Goal: Task Accomplishment & Management: Manage account settings

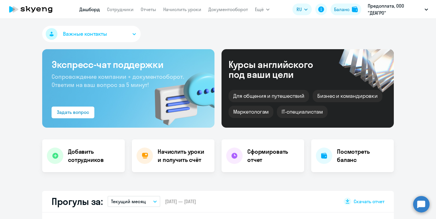
select select "30"
click at [345, 162] on h4 "Посмотреть баланс" at bounding box center [363, 156] width 52 height 16
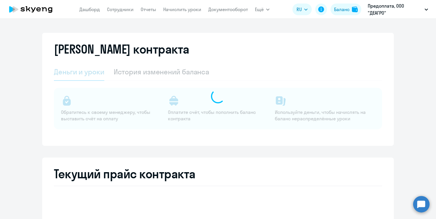
select select "english_adult_not_native_speaker"
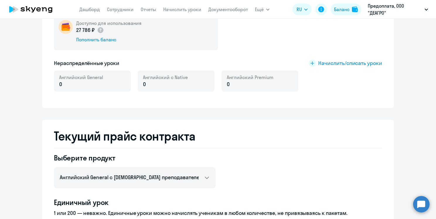
scroll to position [124, 0]
click at [78, 87] on p "0" at bounding box center [81, 84] width 44 height 8
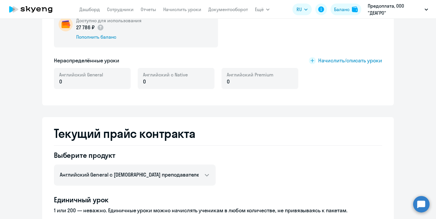
scroll to position [186, 0]
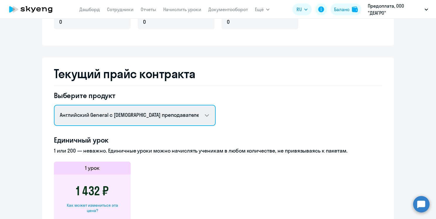
click at [186, 119] on select "Английский General с русскоговорящим преподавателем Английский General с [DEMOG…" at bounding box center [135, 115] width 162 height 21
click at [54, 105] on select "Английский General с русскоговорящим преподавателем Английский General с [DEMOG…" at bounding box center [135, 115] width 162 height 21
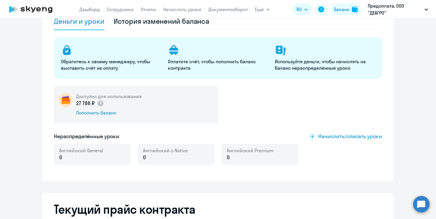
scroll to position [0, 0]
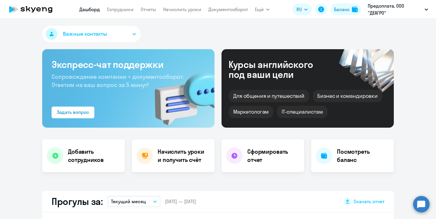
select select "30"
click at [171, 161] on h4 "Начислить уроки и получить счёт" at bounding box center [183, 156] width 51 height 16
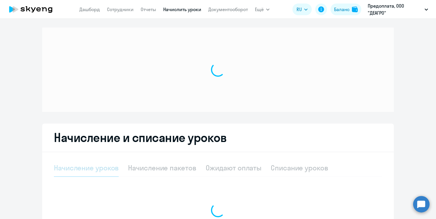
select select "10"
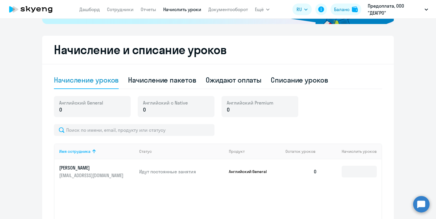
scroll to position [143, 0]
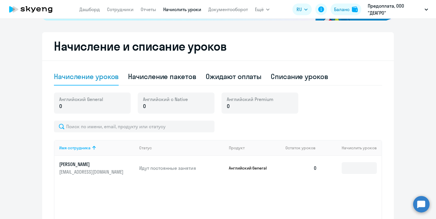
click at [86, 103] on p "0" at bounding box center [81, 106] width 44 height 8
click at [69, 109] on p "0" at bounding box center [81, 106] width 44 height 8
click at [353, 173] on input at bounding box center [358, 168] width 35 height 12
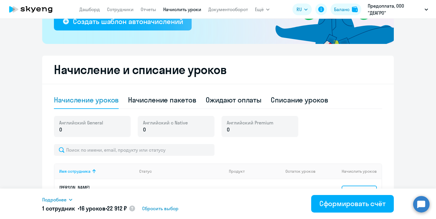
scroll to position [0, 0]
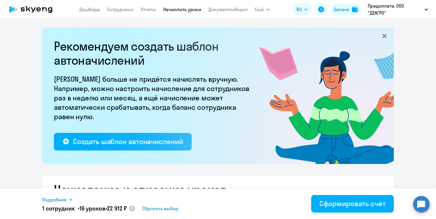
type input "16"
click at [38, 8] on icon at bounding box center [31, 9] width 52 height 15
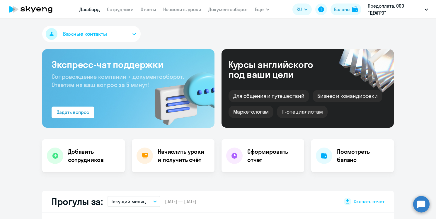
select select "30"
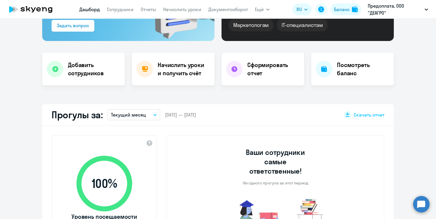
scroll to position [93, 0]
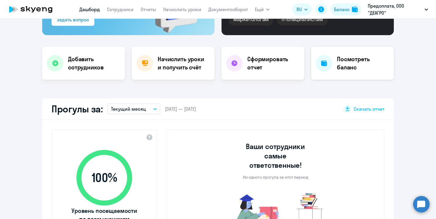
click at [342, 66] on h4 "Посмотреть баланс" at bounding box center [363, 63] width 52 height 16
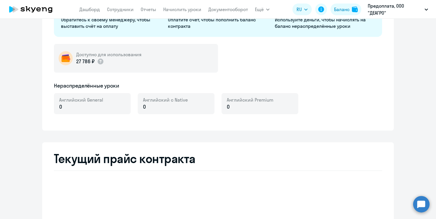
select select "english_adult_not_native_speaker"
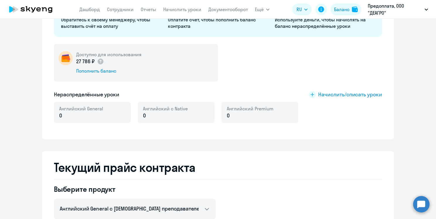
click at [86, 61] on p "27 786 ₽" at bounding box center [90, 62] width 28 height 8
click at [95, 118] on p "0" at bounding box center [81, 116] width 44 height 8
click at [324, 95] on span "Начислить/списать уроки" at bounding box center [350, 95] width 64 height 8
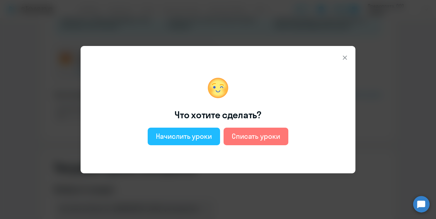
click at [199, 137] on div "Начислить уроки" at bounding box center [184, 135] width 56 height 9
select select "english_adult_not_native_speaker"
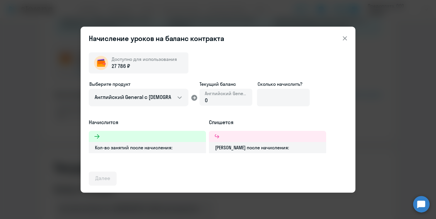
click at [219, 100] on div "0" at bounding box center [226, 101] width 42 height 8
click at [280, 98] on input at bounding box center [283, 98] width 53 height 18
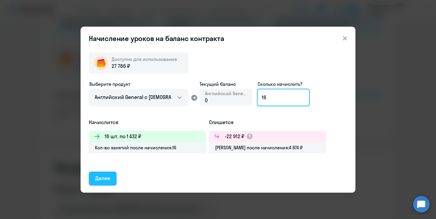
type input "16"
click at [107, 179] on div "Далее" at bounding box center [102, 178] width 15 height 8
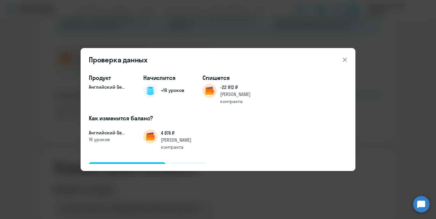
click at [150, 165] on div "Подтвердить и начислить" at bounding box center [127, 169] width 64 height 8
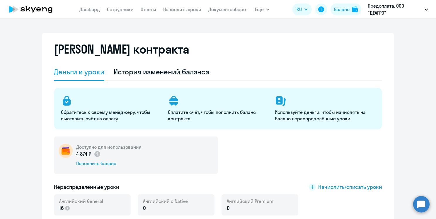
click at [38, 11] on icon at bounding box center [38, 9] width 4 height 4
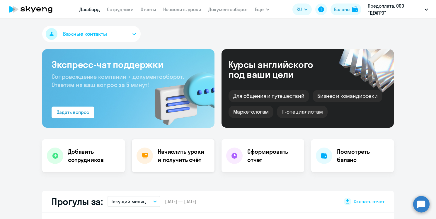
select select "30"
click at [174, 156] on h4 "Начислить уроки и получить счёт" at bounding box center [183, 156] width 51 height 16
select select "10"
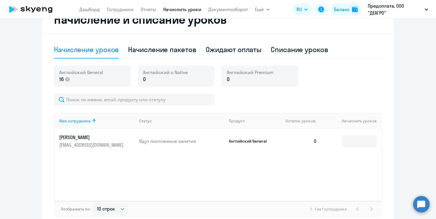
scroll to position [171, 0]
click at [359, 143] on input at bounding box center [358, 141] width 35 height 12
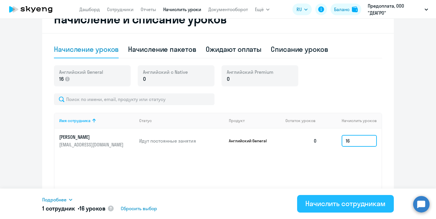
type input "16"
click at [349, 206] on div "Начислить сотрудникам" at bounding box center [345, 203] width 80 height 9
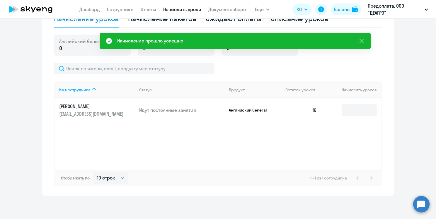
scroll to position [0, 0]
